Goal: Use online tool/utility: Utilize a website feature to perform a specific function

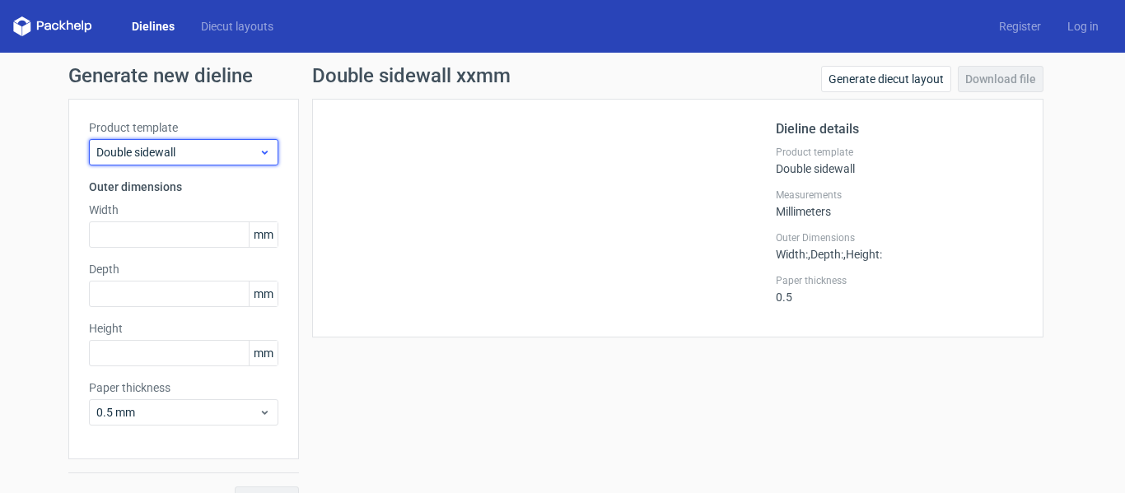
click at [195, 156] on span "Double sidewall" at bounding box center [177, 152] width 162 height 16
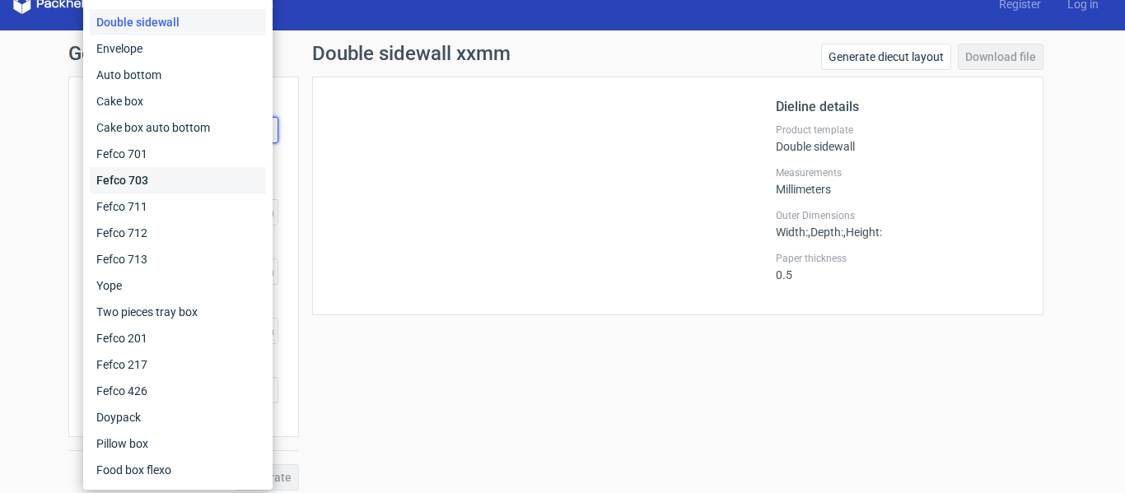
scroll to position [33, 0]
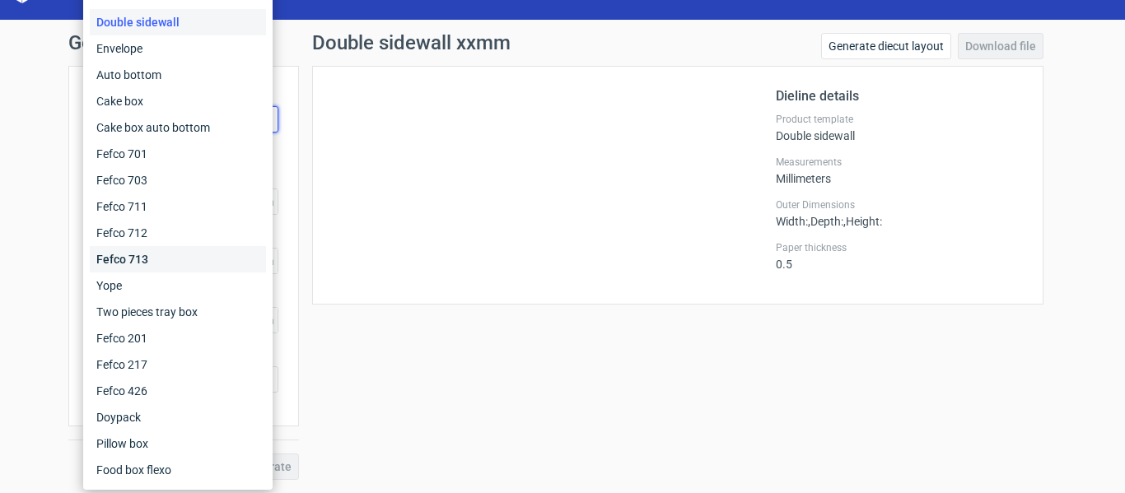
click at [161, 266] on div "Fefco 713" at bounding box center [178, 259] width 176 height 26
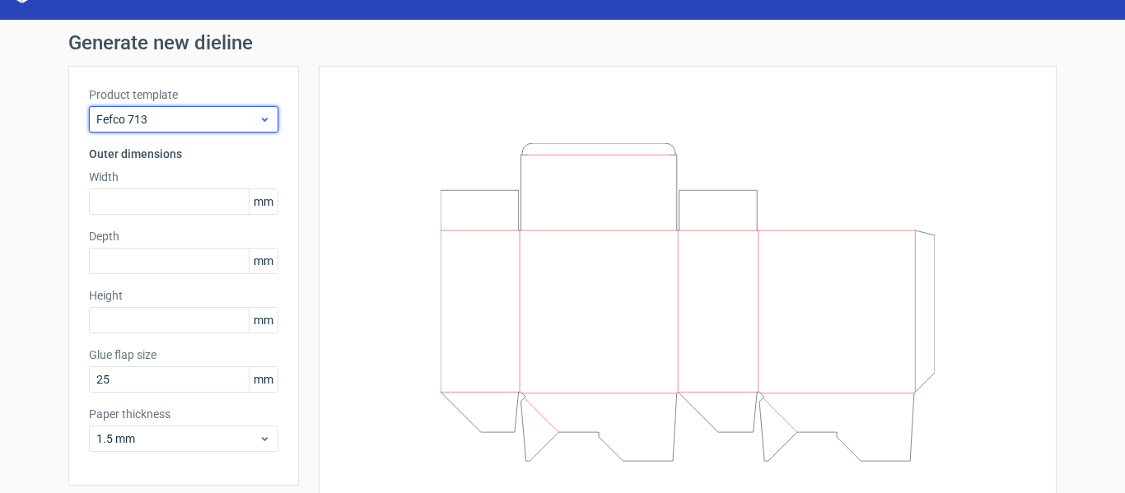
click at [226, 109] on div "Fefco 713" at bounding box center [183, 119] width 189 height 26
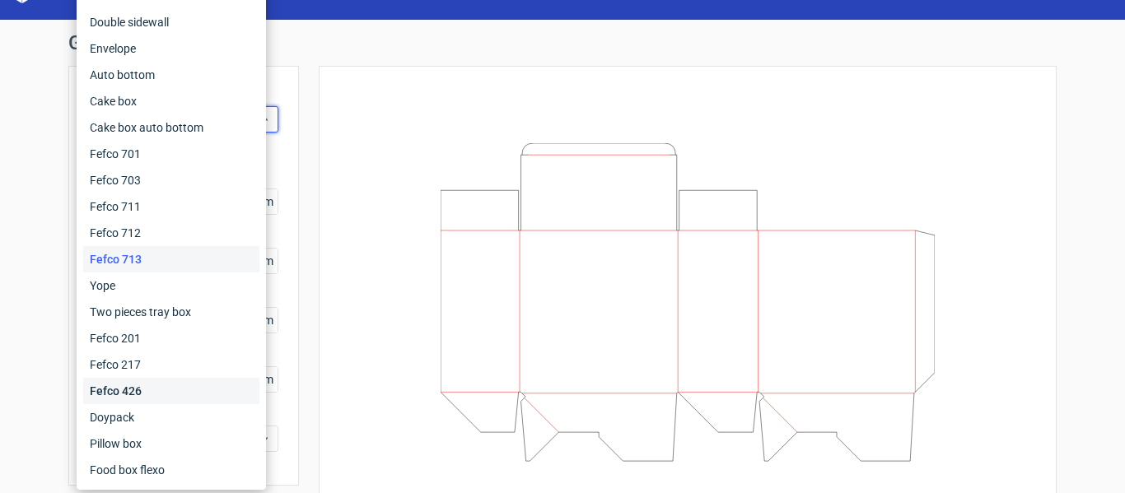
click at [162, 382] on div "Fefco 426" at bounding box center [171, 391] width 176 height 26
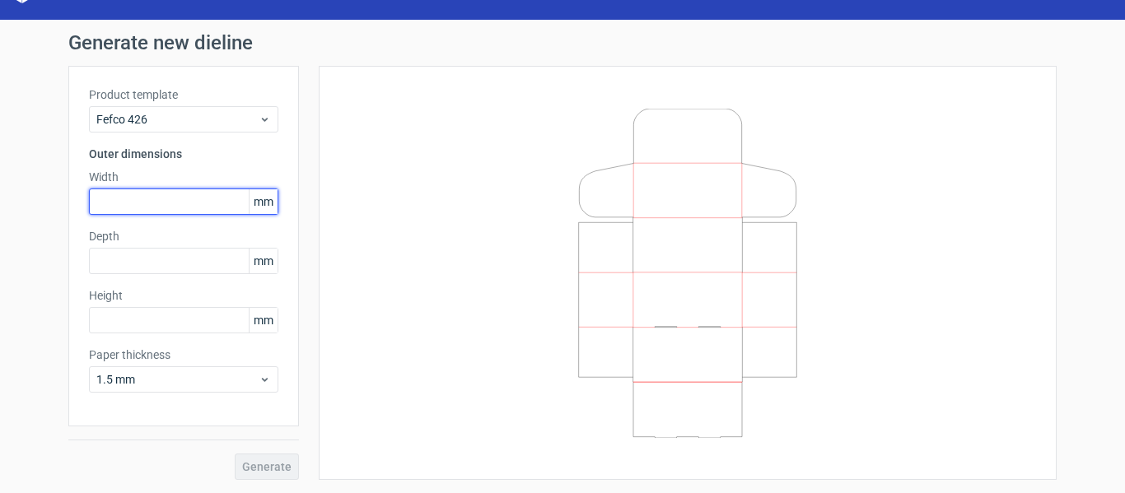
click at [125, 212] on input "text" at bounding box center [183, 202] width 189 height 26
type input "100"
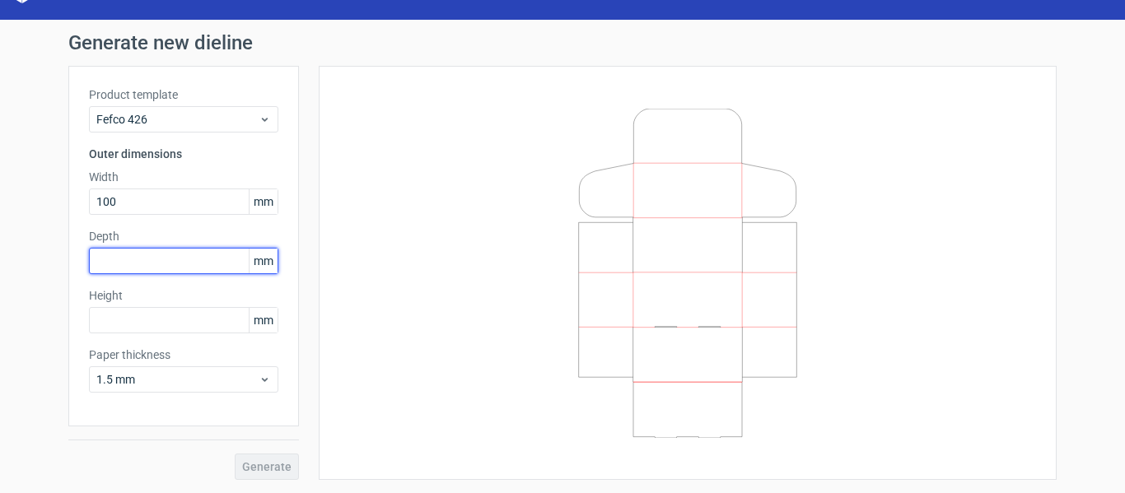
drag, startPoint x: 148, startPoint y: 249, endPoint x: 143, endPoint y: 260, distance: 12.5
click at [147, 252] on input "text" at bounding box center [183, 261] width 189 height 26
type input "100"
click at [119, 305] on div "Height mm" at bounding box center [183, 310] width 189 height 46
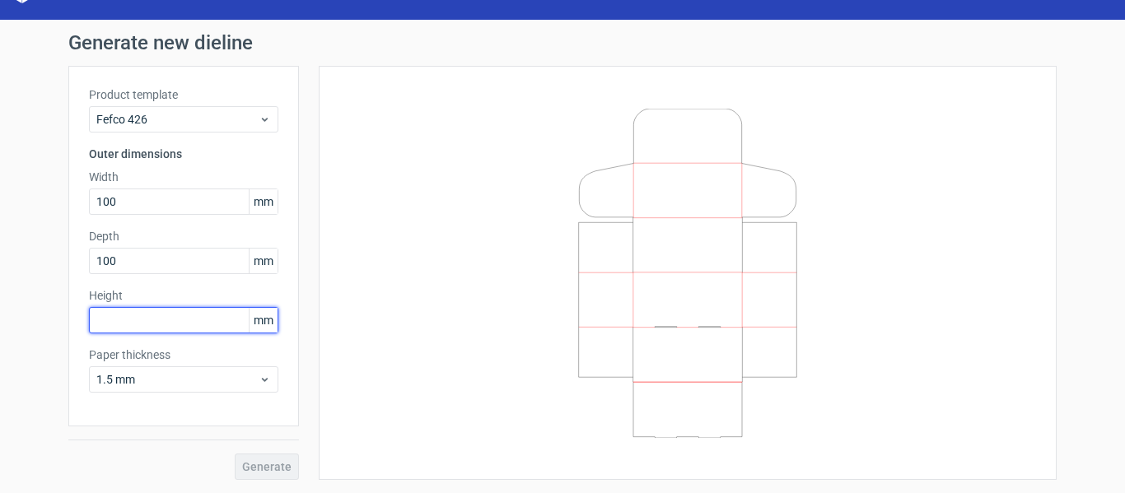
click at [117, 310] on input "text" at bounding box center [183, 320] width 189 height 26
type input "50"
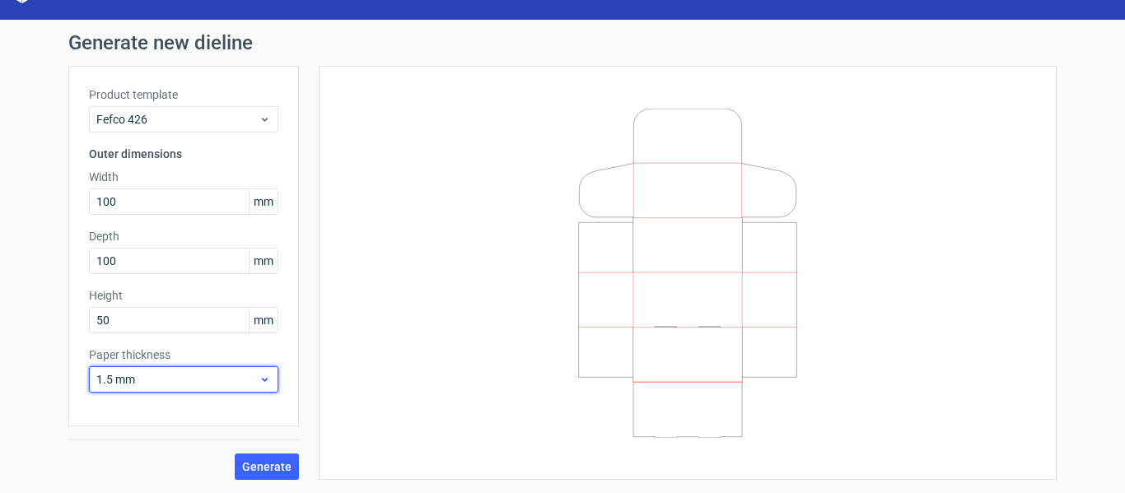
click at [184, 384] on span "1.5 mm" at bounding box center [177, 379] width 162 height 16
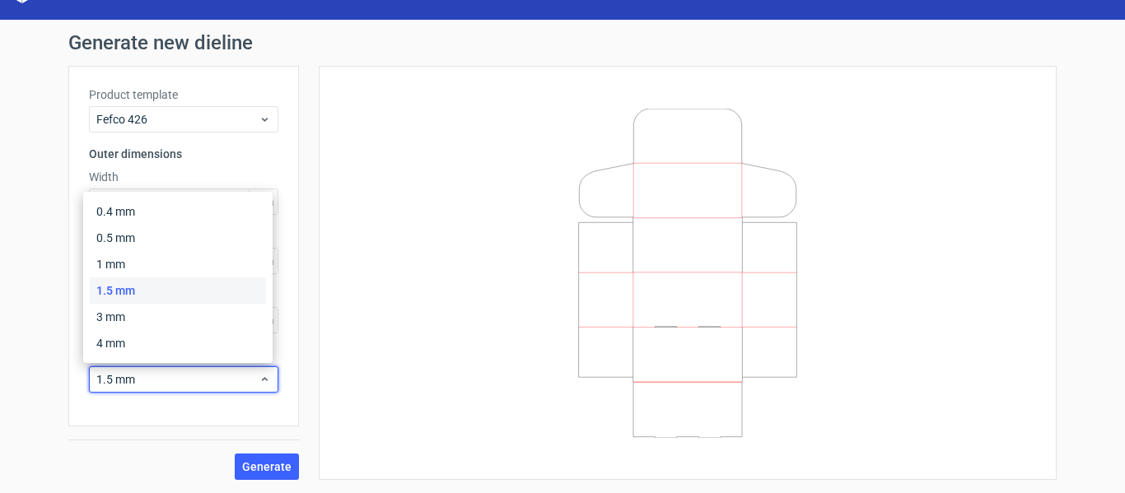
click at [364, 377] on div at bounding box center [687, 272] width 697 height 373
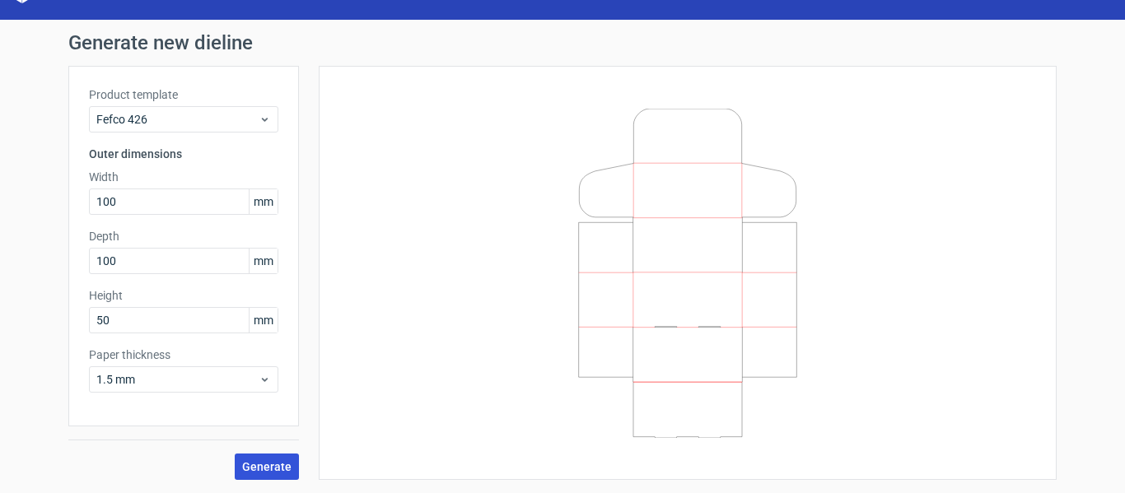
click at [268, 473] on button "Generate" at bounding box center [267, 467] width 64 height 26
